Goal: Task Accomplishment & Management: Use online tool/utility

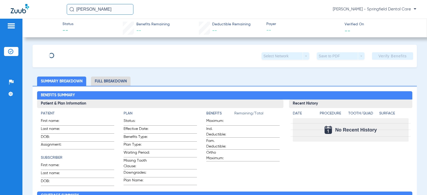
type input "[PERSON_NAME]"
type input "Pultrone"
type input "[DATE]"
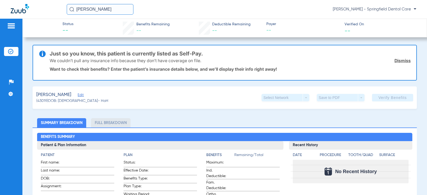
click at [83, 95] on span "Edit" at bounding box center [80, 95] width 5 height 5
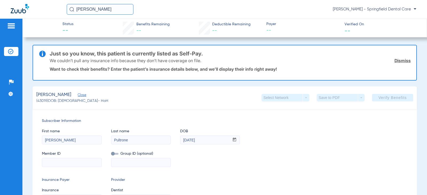
scroll to position [27, 0]
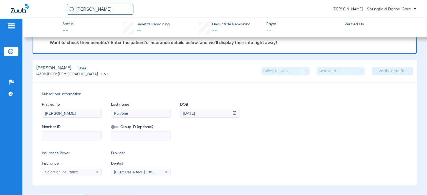
click at [71, 134] on input at bounding box center [71, 136] width 59 height 9
paste input "270-64-9338"
click at [53, 136] on input "270-64-9338" at bounding box center [71, 136] width 59 height 9
click at [57, 136] on input "27064-9338" at bounding box center [71, 136] width 59 height 9
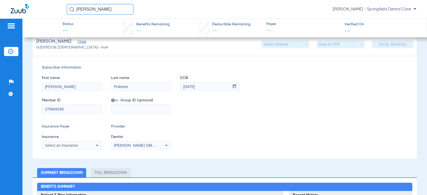
type input "270649338"
click at [99, 144] on icon at bounding box center [97, 145] width 6 height 6
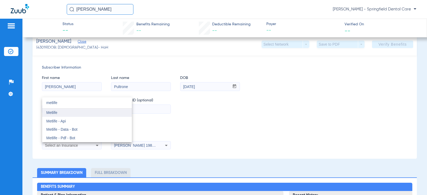
type input "metlife"
click at [73, 112] on mat-option "Metlife" at bounding box center [87, 113] width 90 height 9
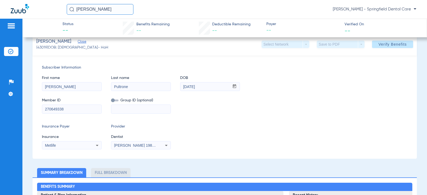
click at [132, 147] on span "[PERSON_NAME] 1982829420" at bounding box center [140, 145] width 53 height 4
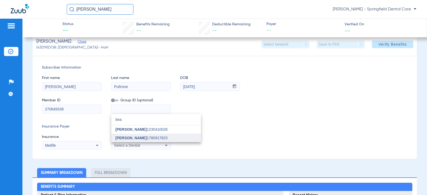
type input "bea"
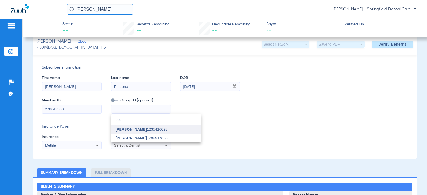
drag, startPoint x: 130, startPoint y: 136, endPoint x: 130, endPoint y: 131, distance: 5.3
click at [130, 131] on div "bea close [PERSON_NAME] 1235410028 [PERSON_NAME] 1780917823" at bounding box center [156, 128] width 90 height 28
click at [130, 131] on span "[PERSON_NAME]" at bounding box center [131, 129] width 31 height 4
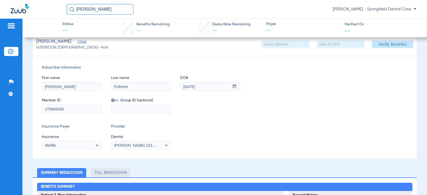
click at [237, 131] on div "Insurance Payer Insurance Metlife Provider Dentist [PERSON_NAME] 1235410028" at bounding box center [225, 137] width 366 height 26
click at [380, 46] on span "Verify Benefits" at bounding box center [393, 44] width 28 height 4
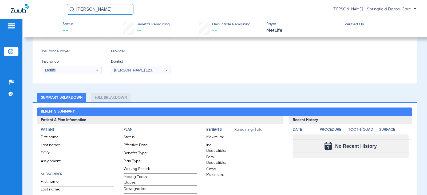
scroll to position [0, 0]
